Goal: Check status: Check status

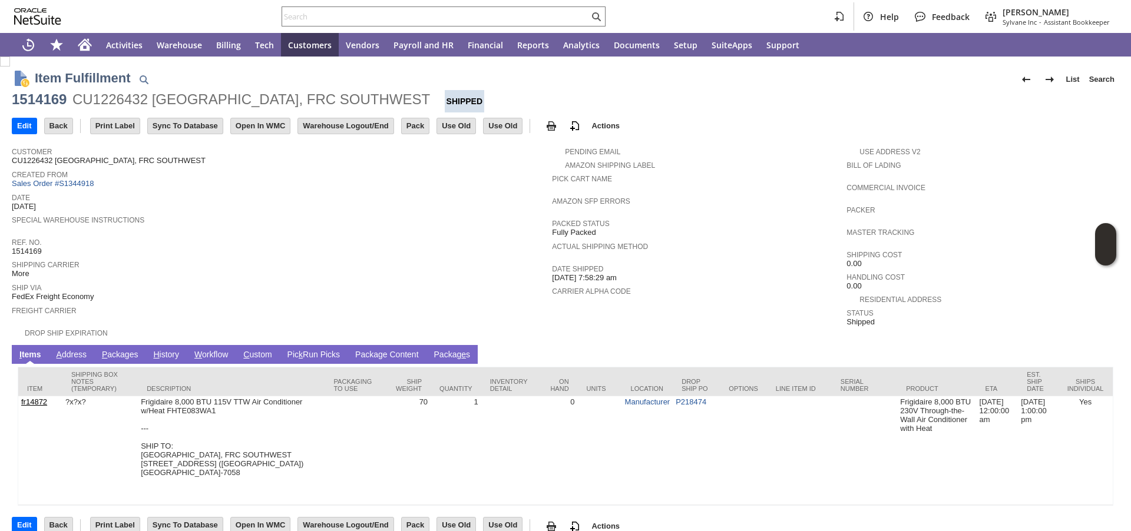
click at [131, 354] on link "P ackages" at bounding box center [120, 355] width 42 height 11
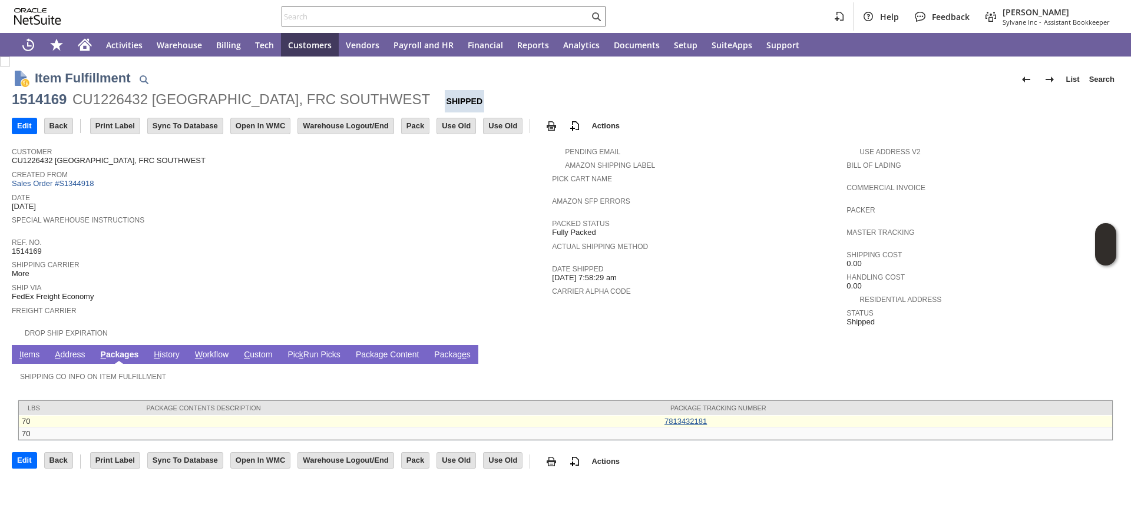
click at [687, 419] on link "7813432181" at bounding box center [685, 421] width 42 height 9
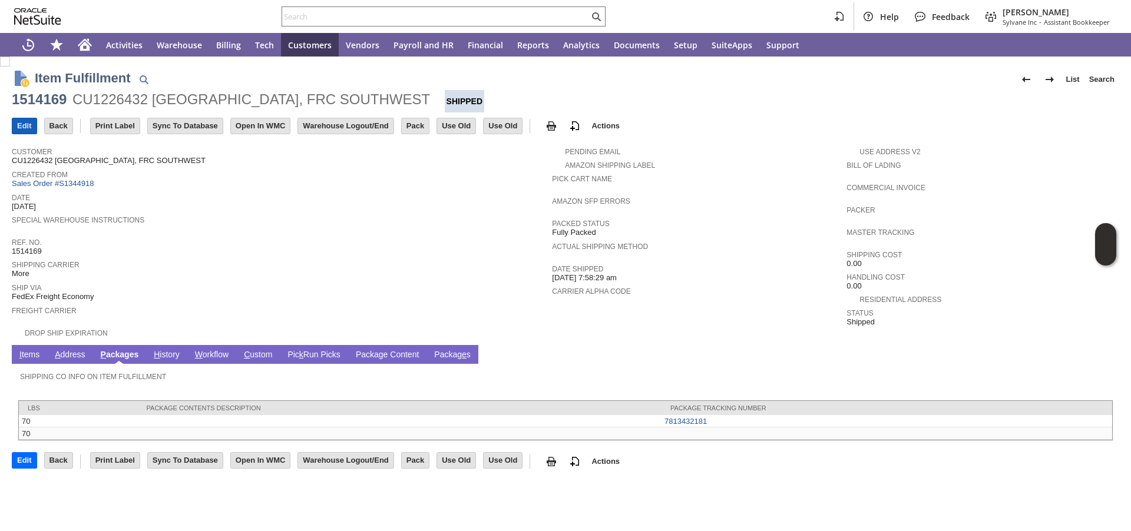
click at [26, 126] on input "Edit" at bounding box center [24, 125] width 24 height 15
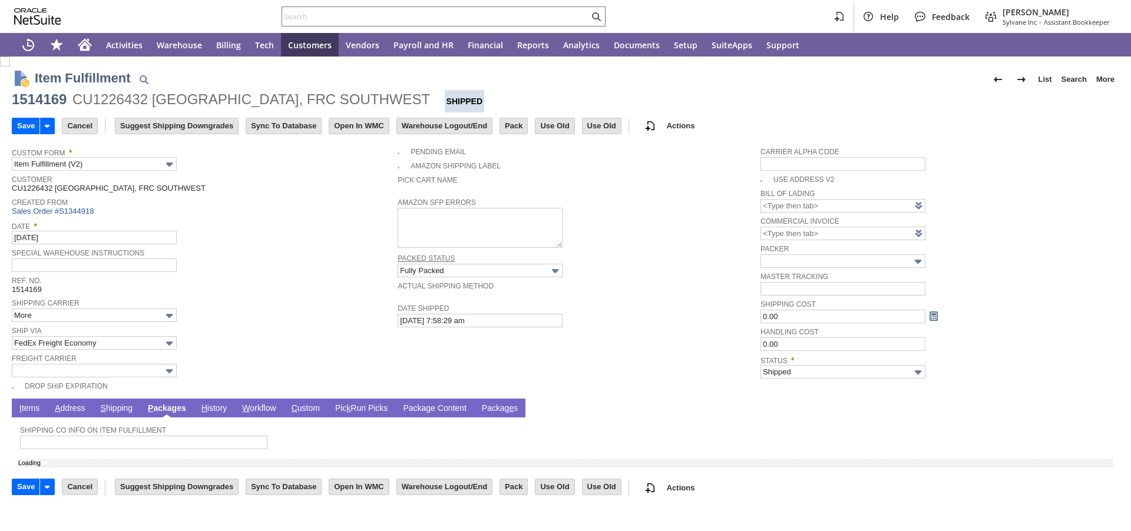
type input "Add"
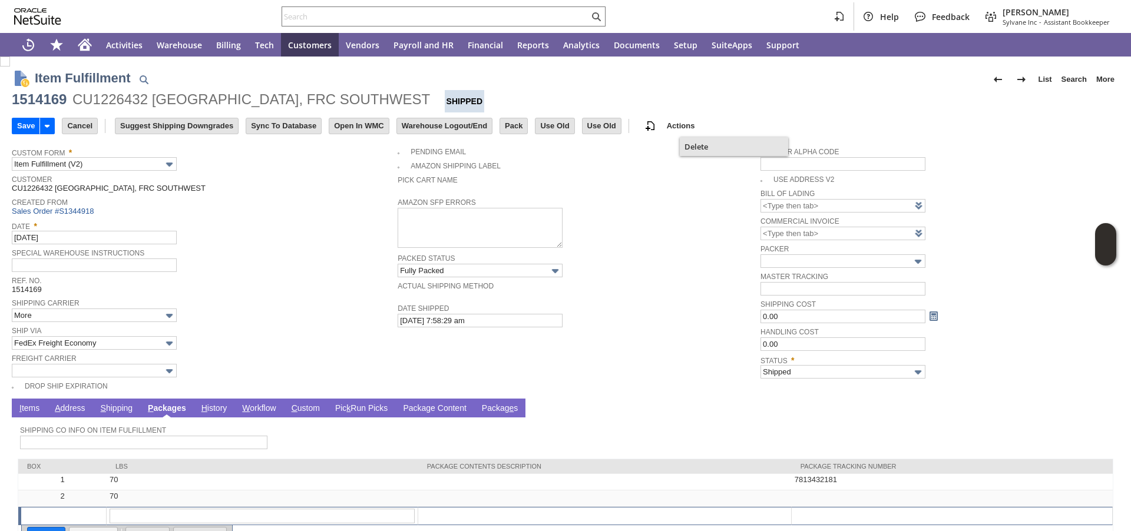
click at [701, 143] on span "Delete" at bounding box center [733, 146] width 99 height 11
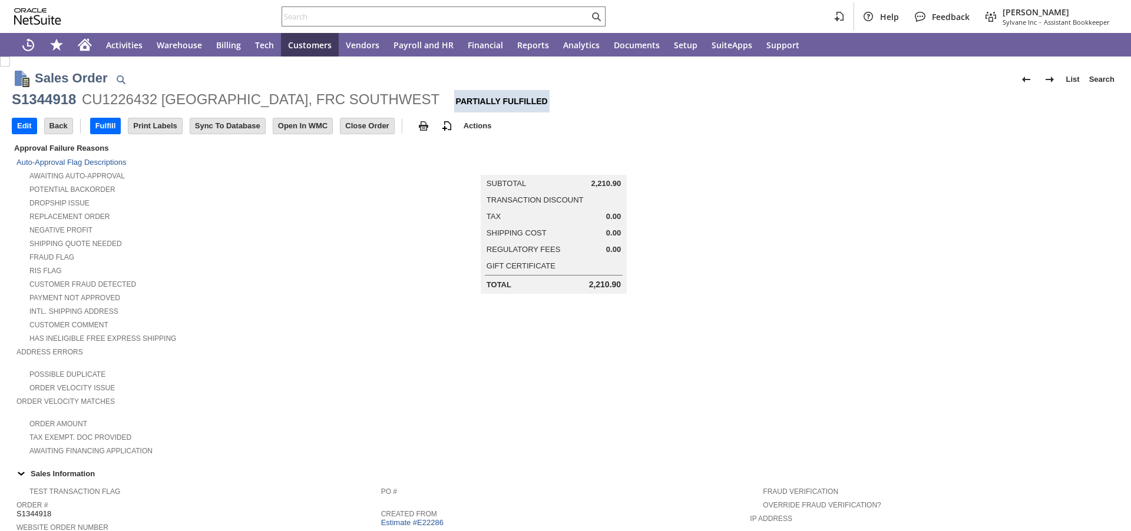
scroll to position [697, 0]
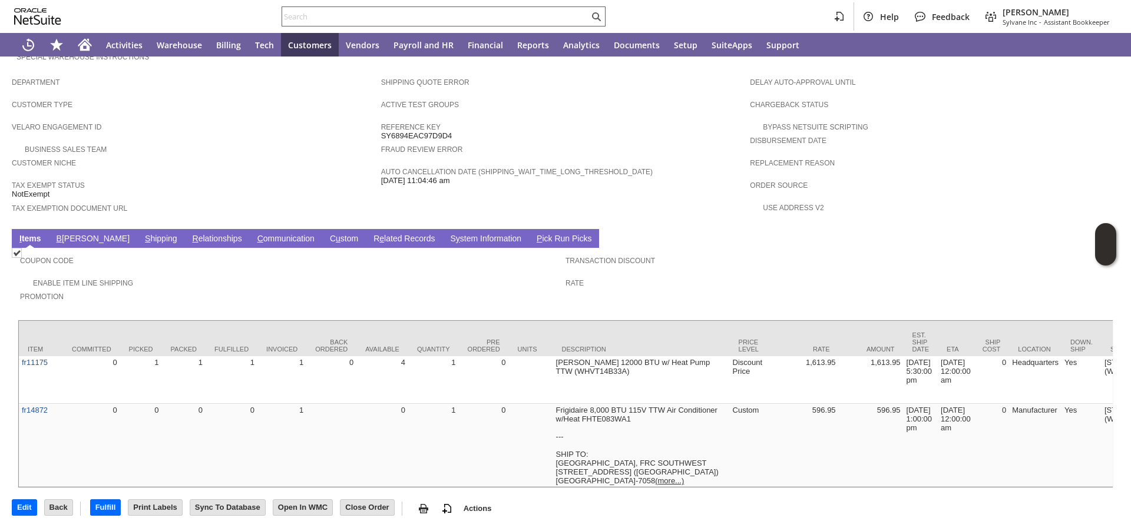
click at [359, 18] on input "text" at bounding box center [435, 16] width 307 height 14
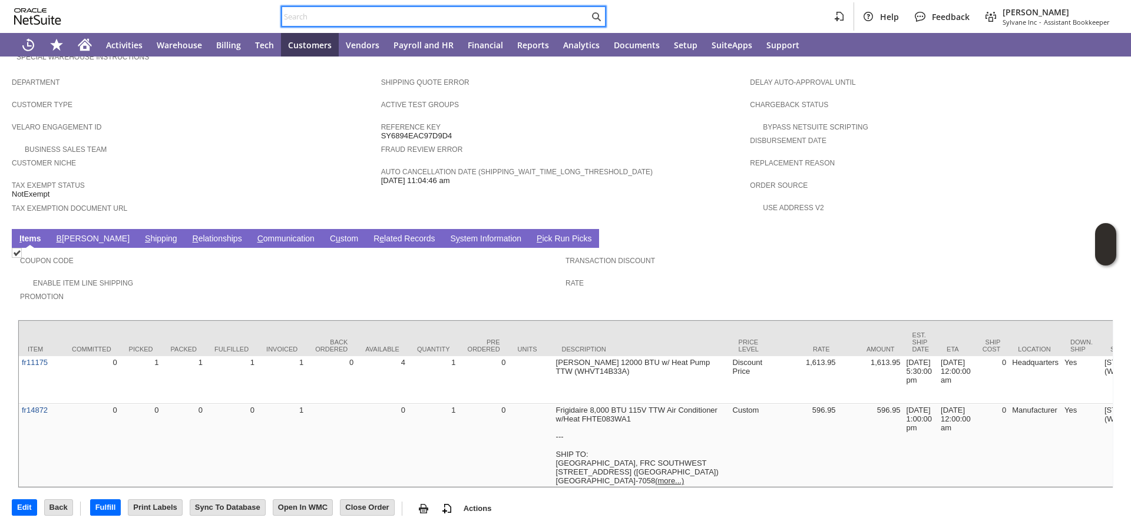
paste input "P218474"
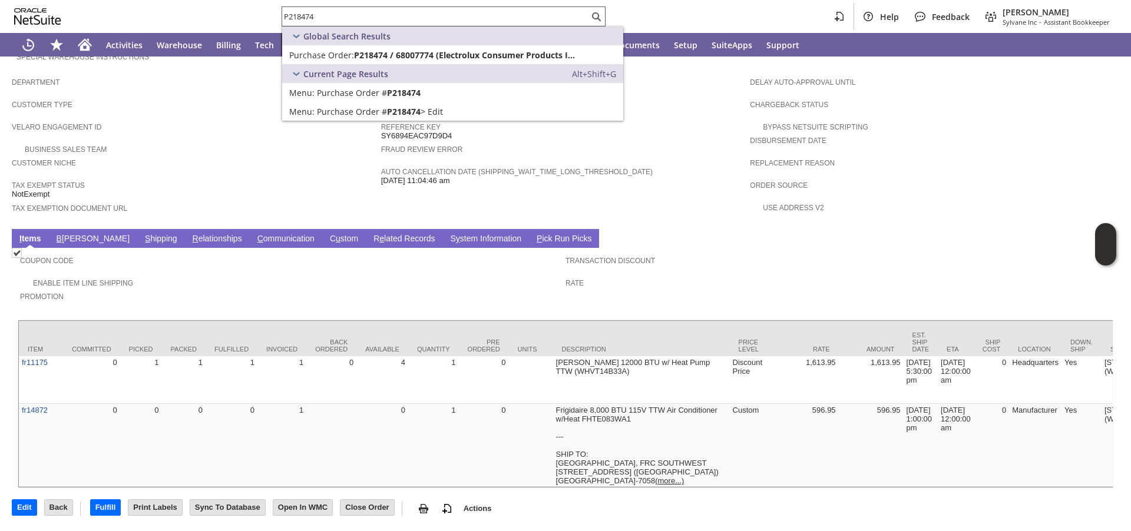
click at [382, 10] on input "P218474" at bounding box center [435, 16] width 307 height 14
click at [382, 10] on input "P218474" at bounding box center [428, 16] width 293 height 14
paste input "691"
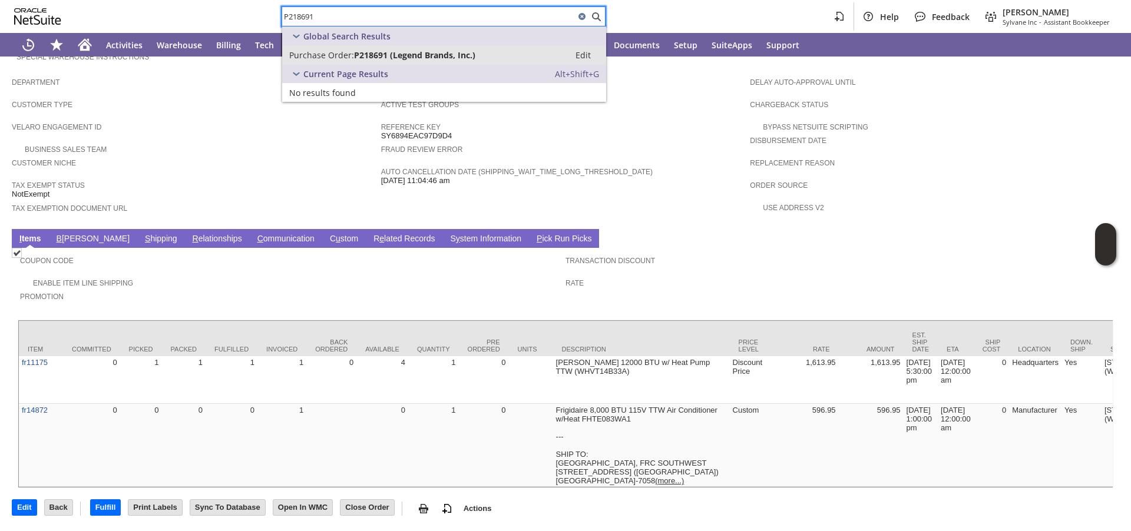
type input "P218691"
click at [357, 55] on span "P218691 (Legend Brands, Inc.)" at bounding box center [414, 54] width 121 height 11
